Goal: Transaction & Acquisition: Register for event/course

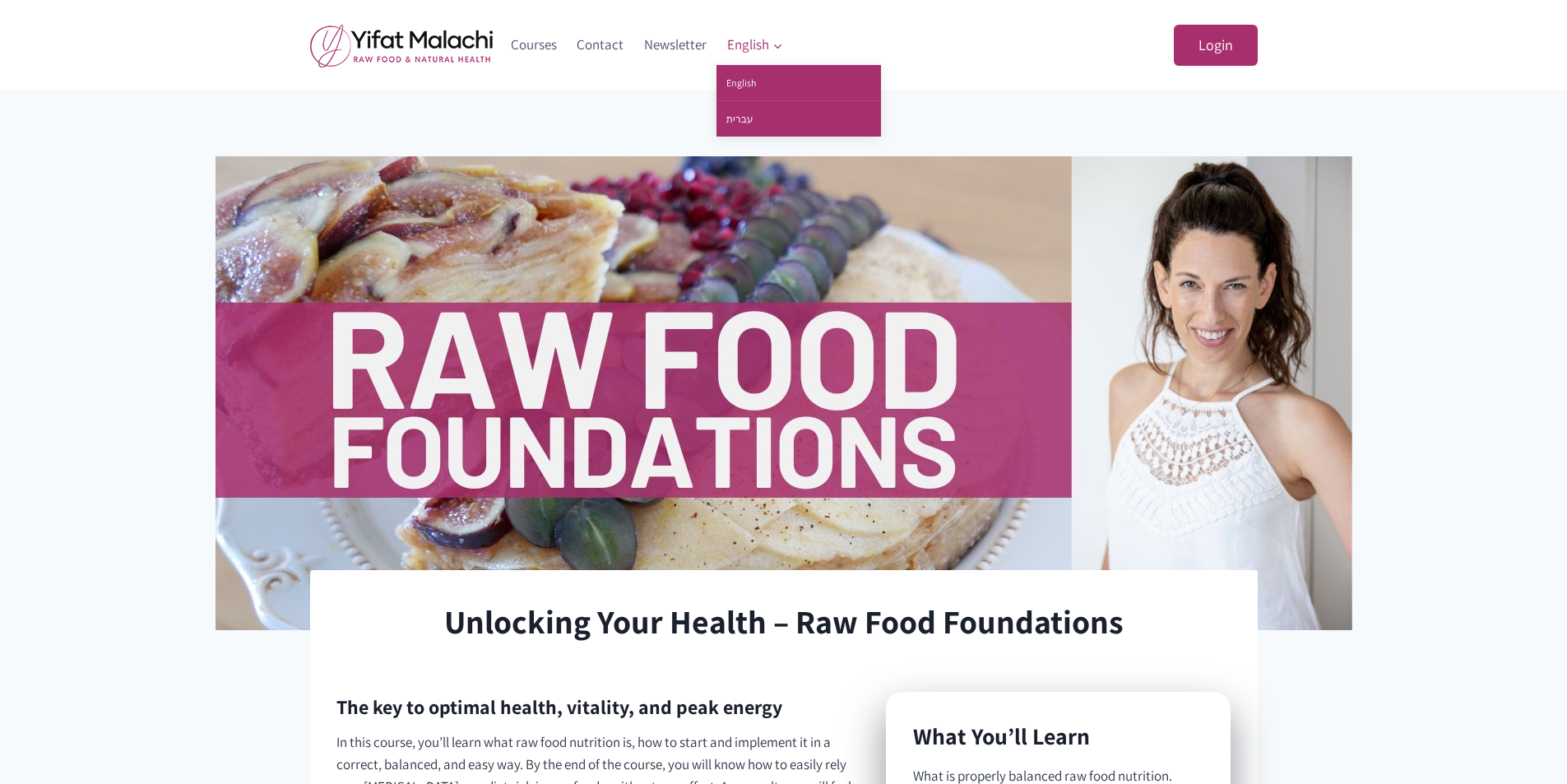
click at [743, 46] on span "English Expand" at bounding box center [754, 45] width 56 height 22
click at [750, 118] on link "עברית" at bounding box center [798, 118] width 165 height 35
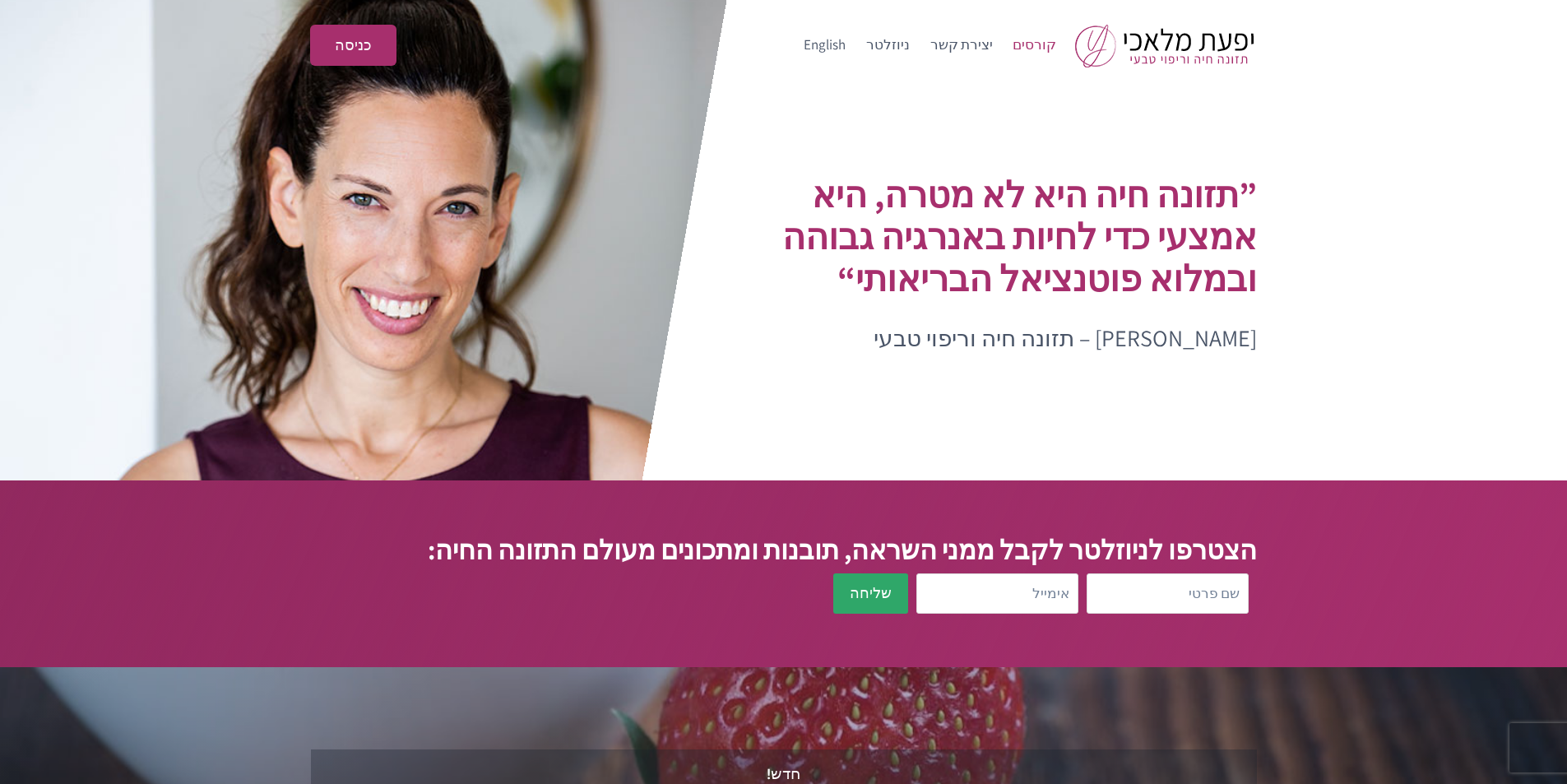
click at [1048, 45] on link "קורסים" at bounding box center [1035, 45] width 65 height 39
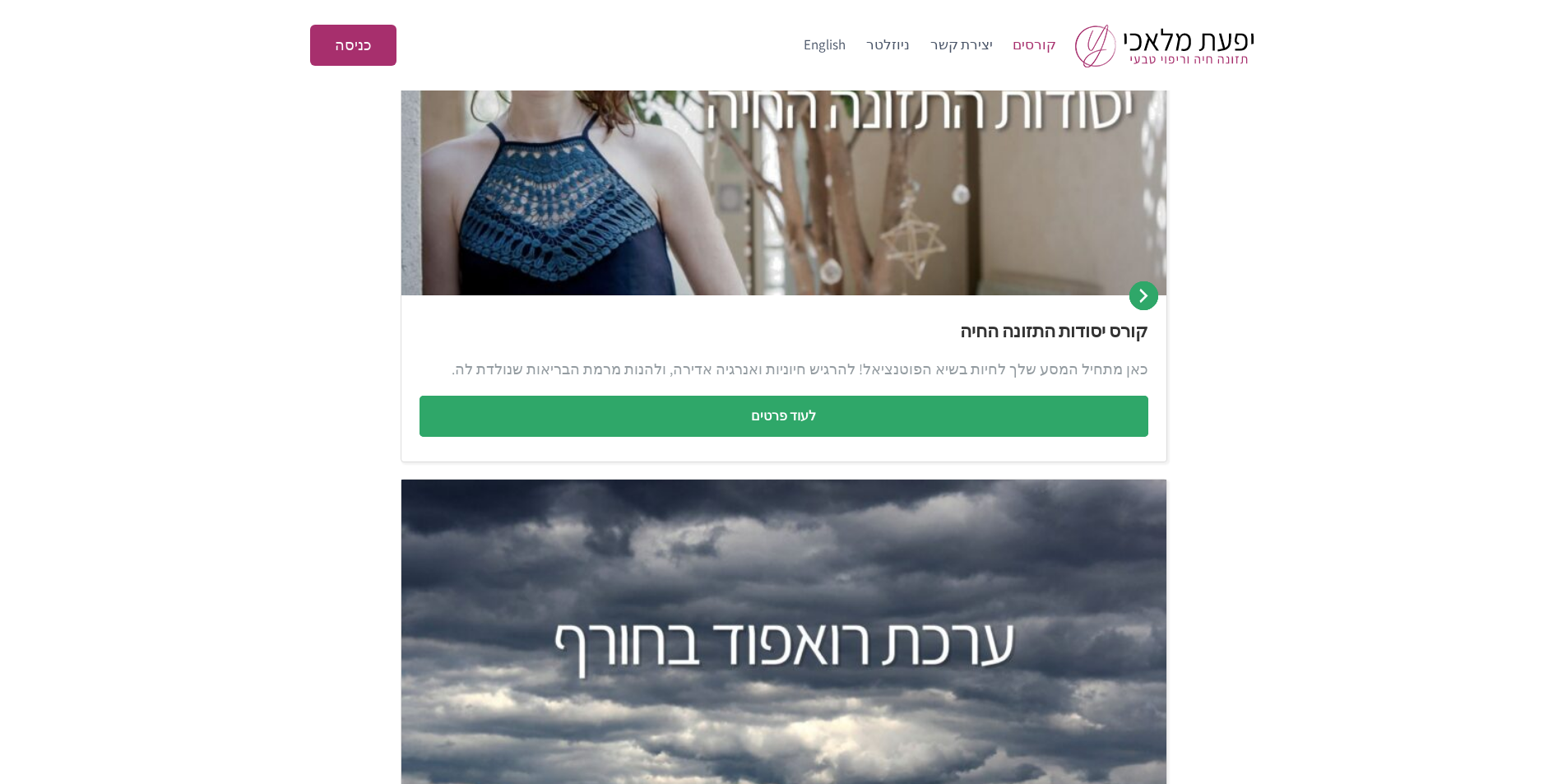
scroll to position [411, 0]
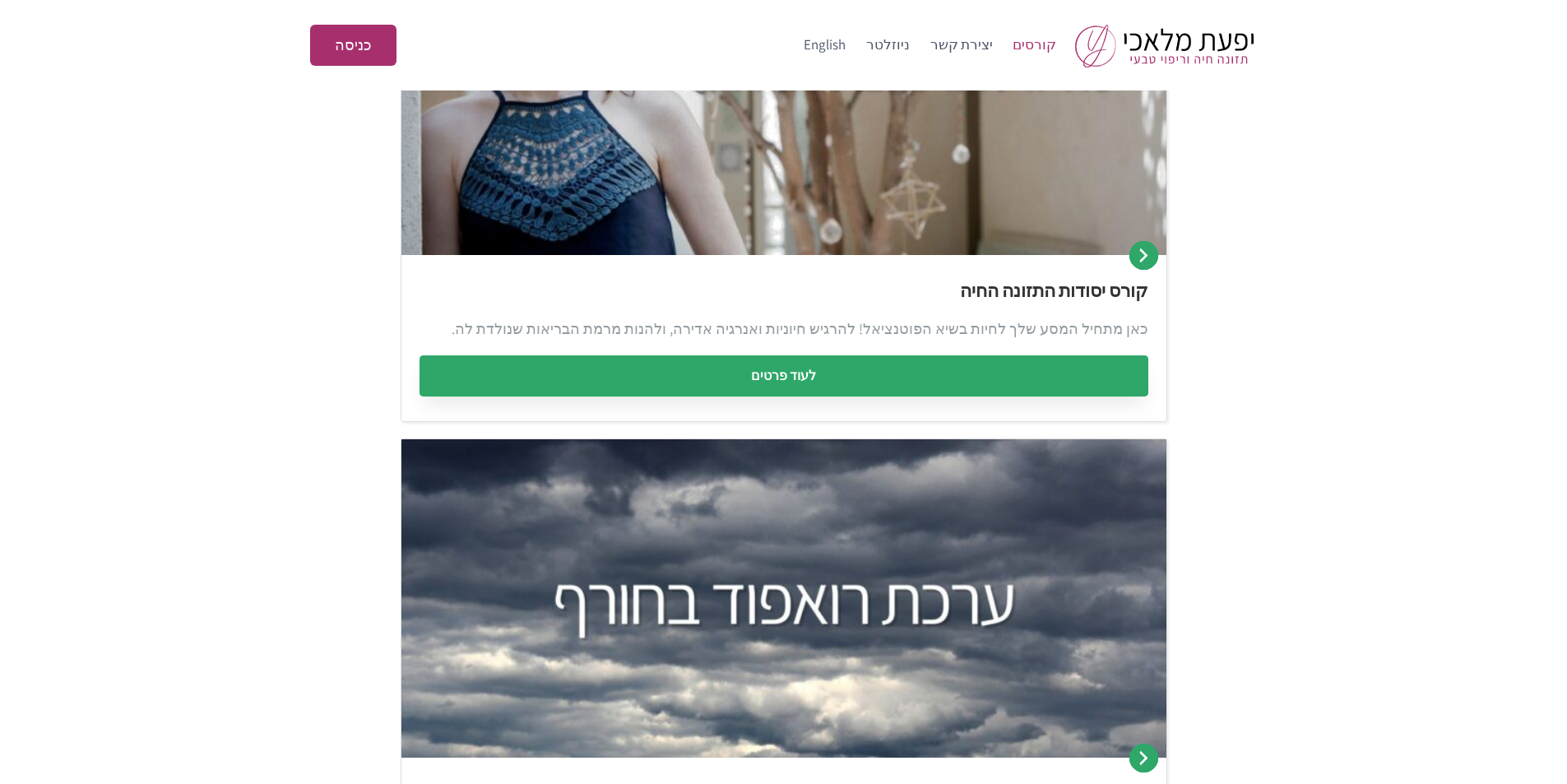
click at [912, 381] on link "לעוד פרטים" at bounding box center [784, 376] width 729 height 41
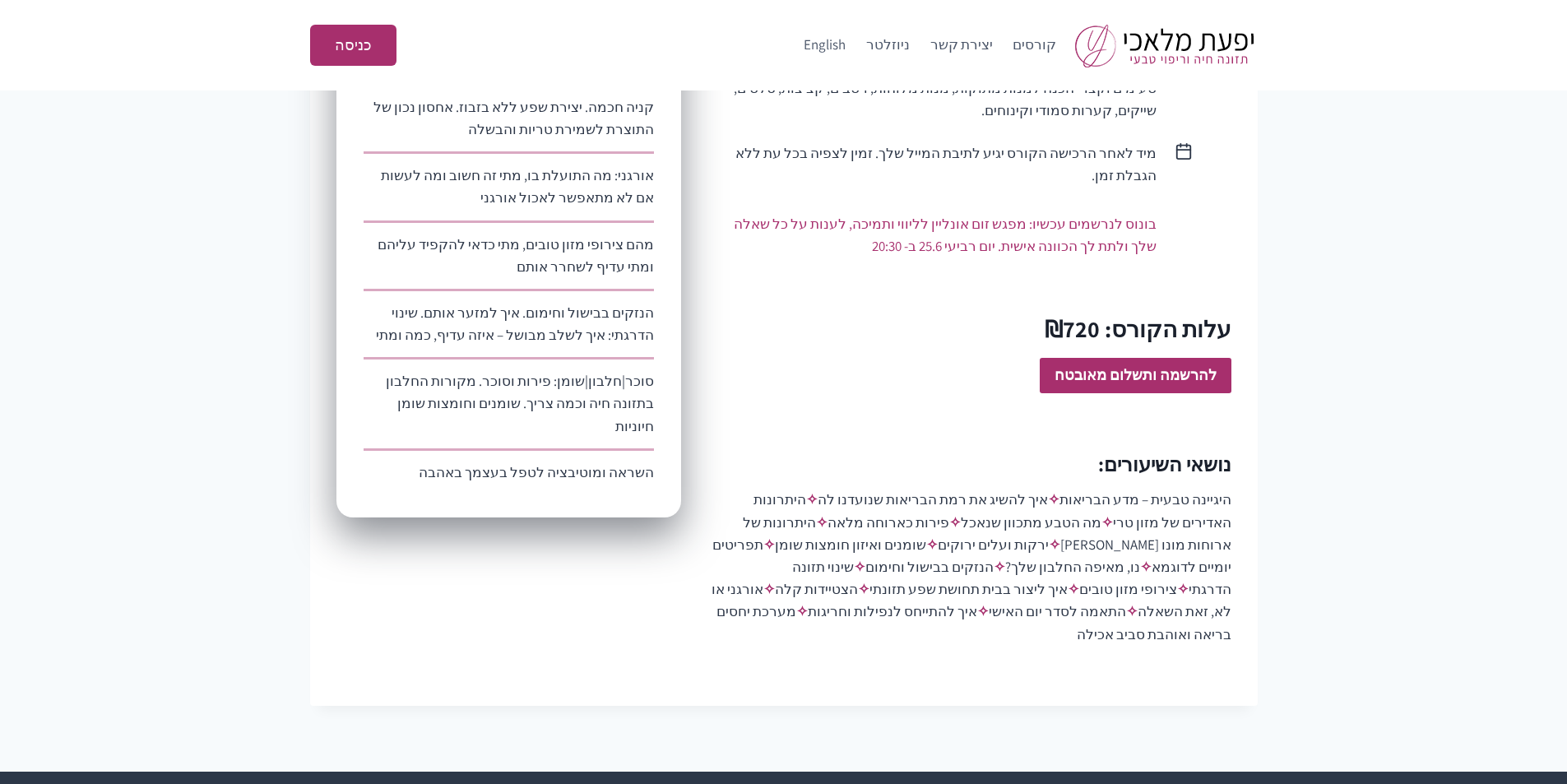
scroll to position [987, 0]
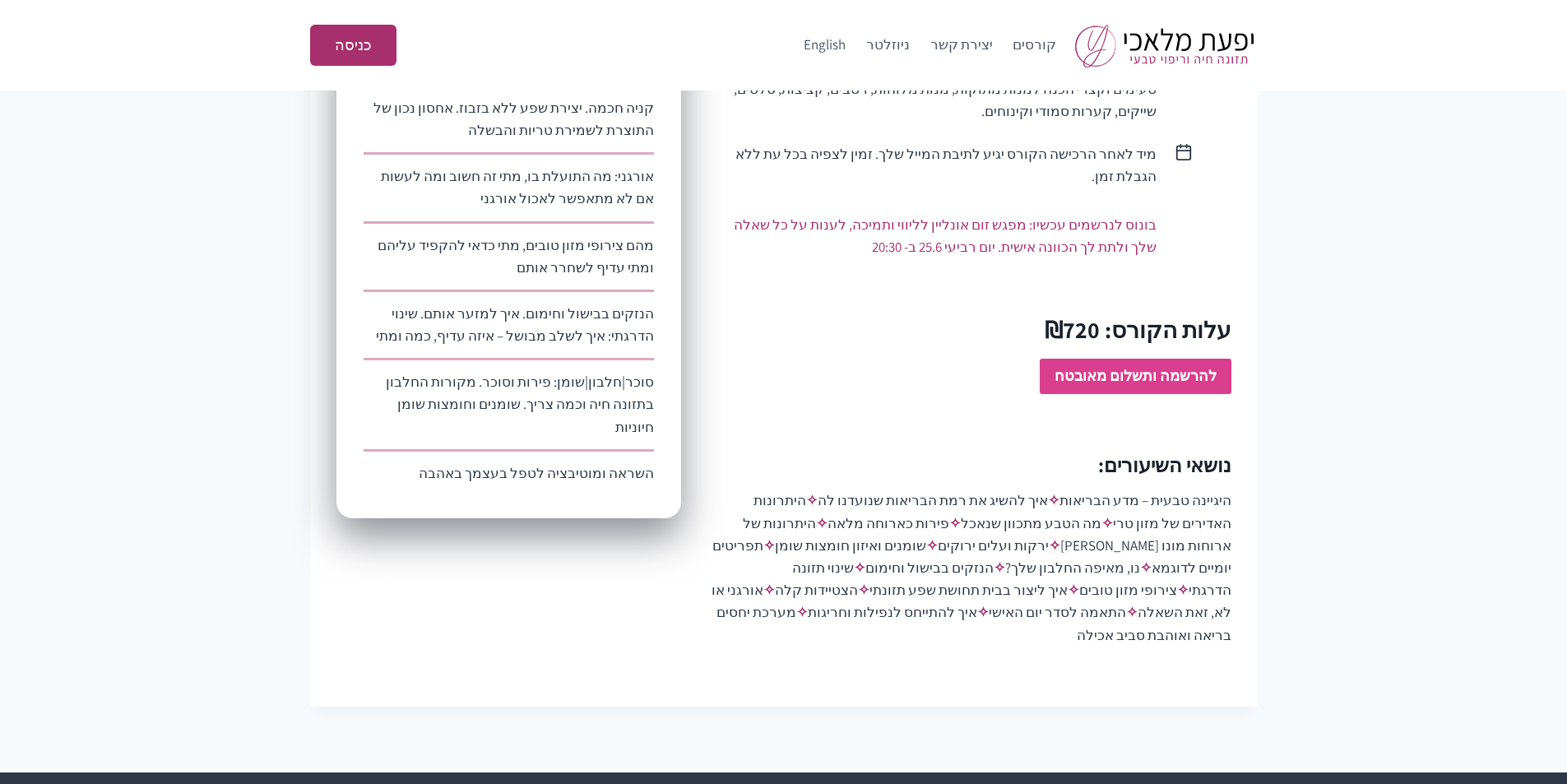
click at [1111, 366] on strong "להרשמה ותשלום מאובטח" at bounding box center [1136, 375] width 162 height 19
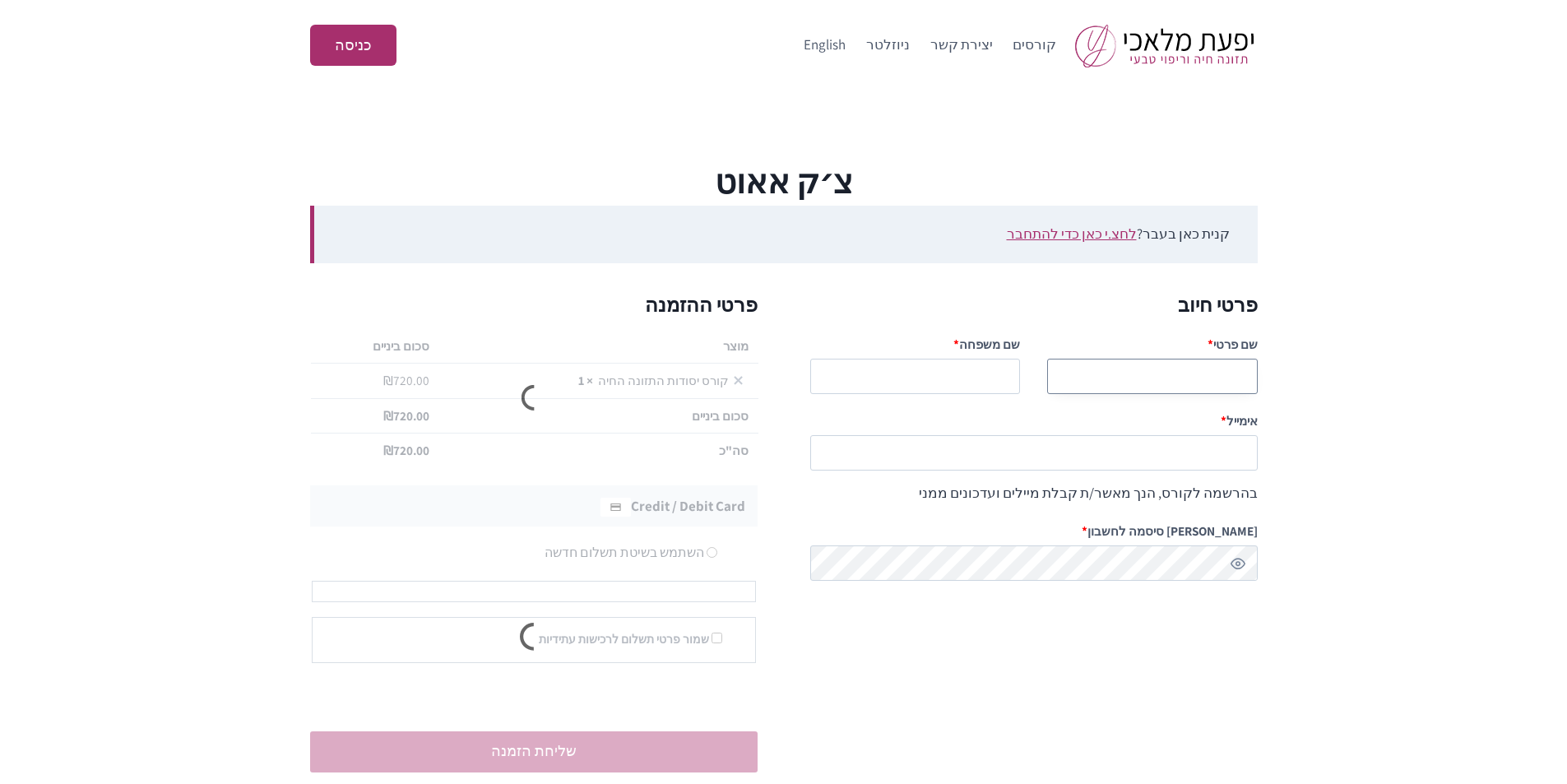
click at [1162, 377] on input "שם פרטי *" at bounding box center [1152, 376] width 210 height 35
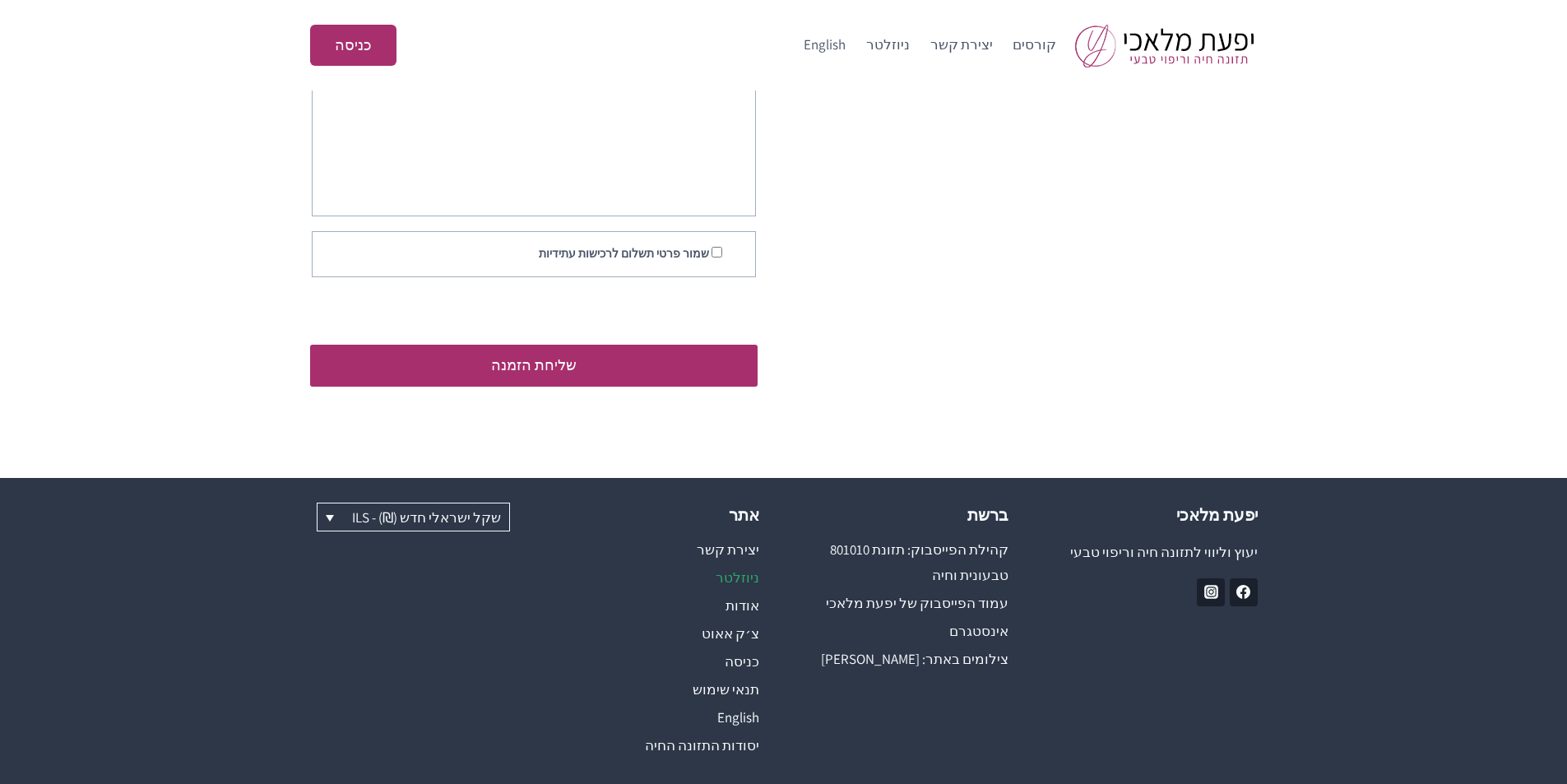
scroll to position [576, 0]
click at [737, 604] on link "אודות" at bounding box center [660, 604] width 200 height 28
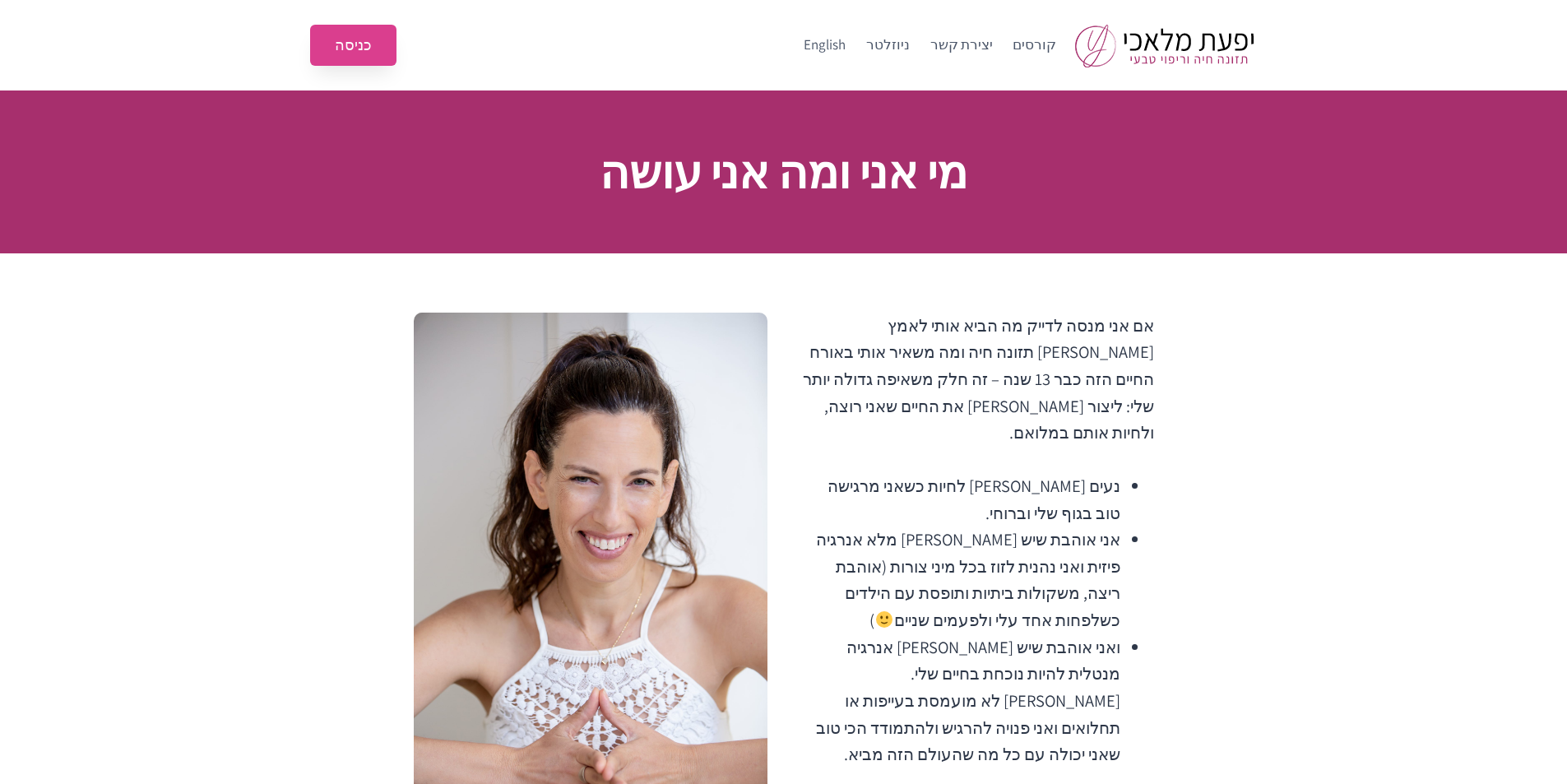
click at [350, 51] on link "כניסה" at bounding box center [353, 45] width 86 height 42
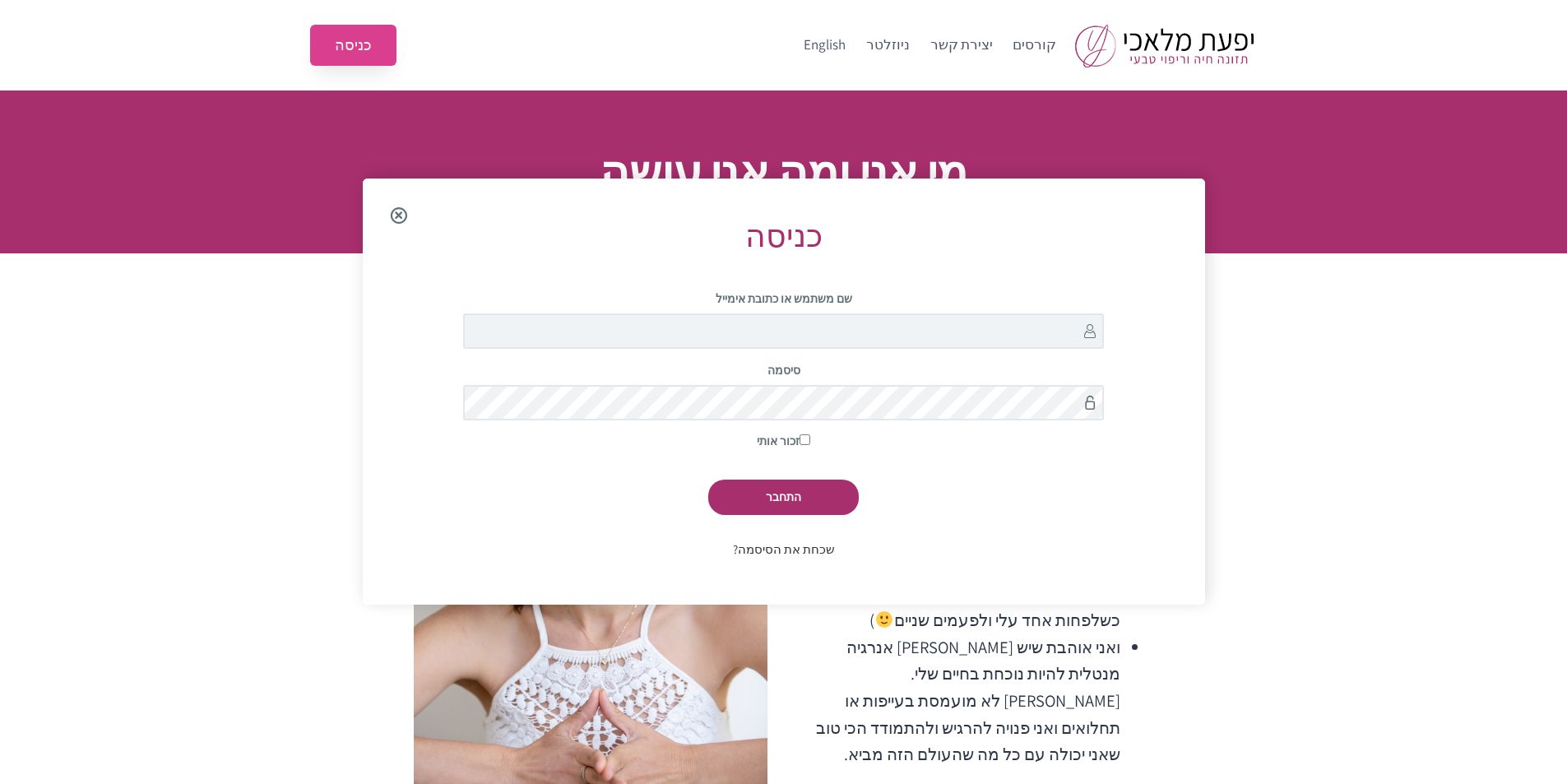
scroll to position [178, 0]
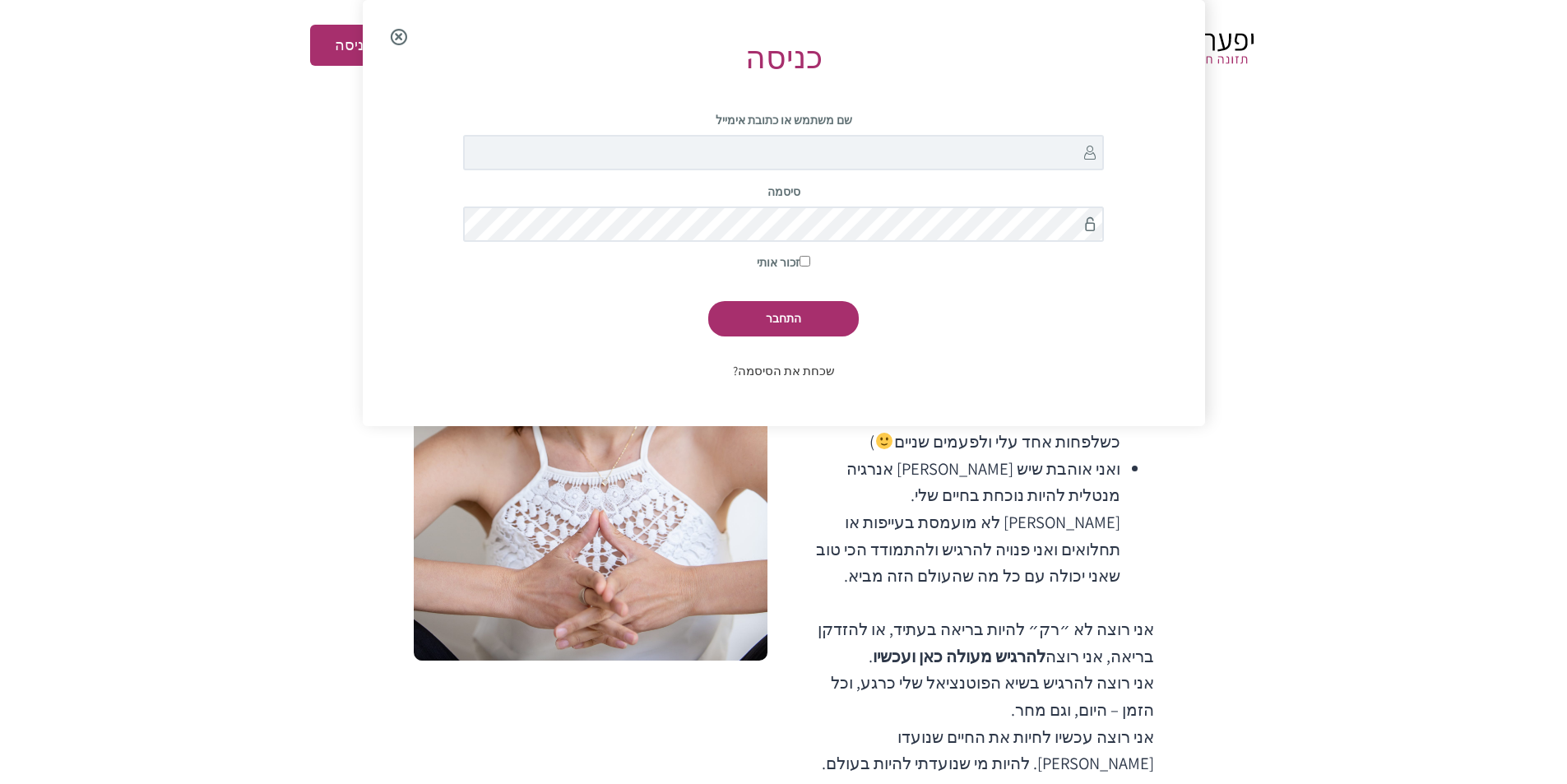
click at [392, 38] on span "Close the login modal" at bounding box center [399, 37] width 64 height 53
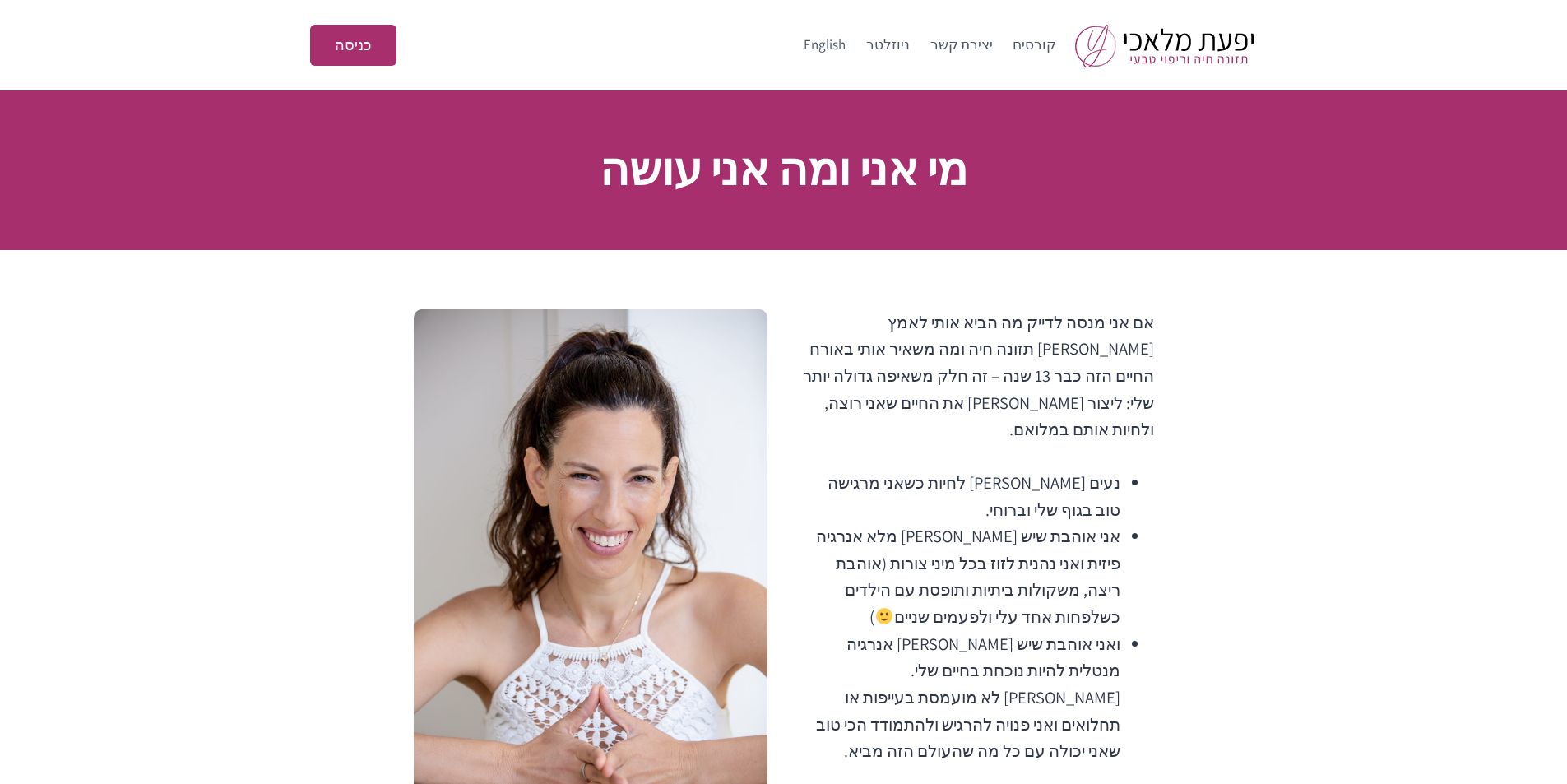
scroll to position [0, 0]
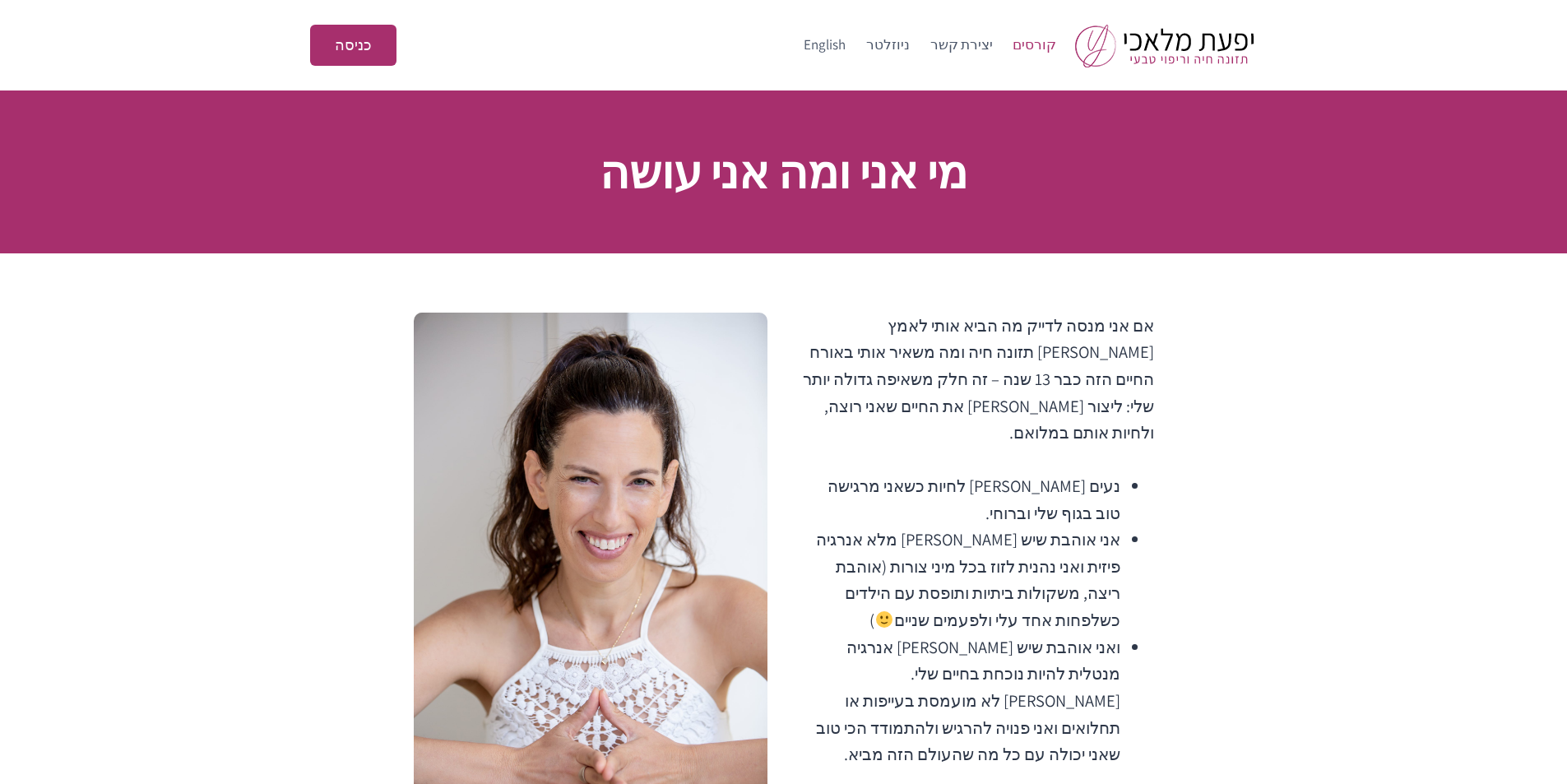
click at [1023, 39] on link "קורסים" at bounding box center [1035, 45] width 65 height 39
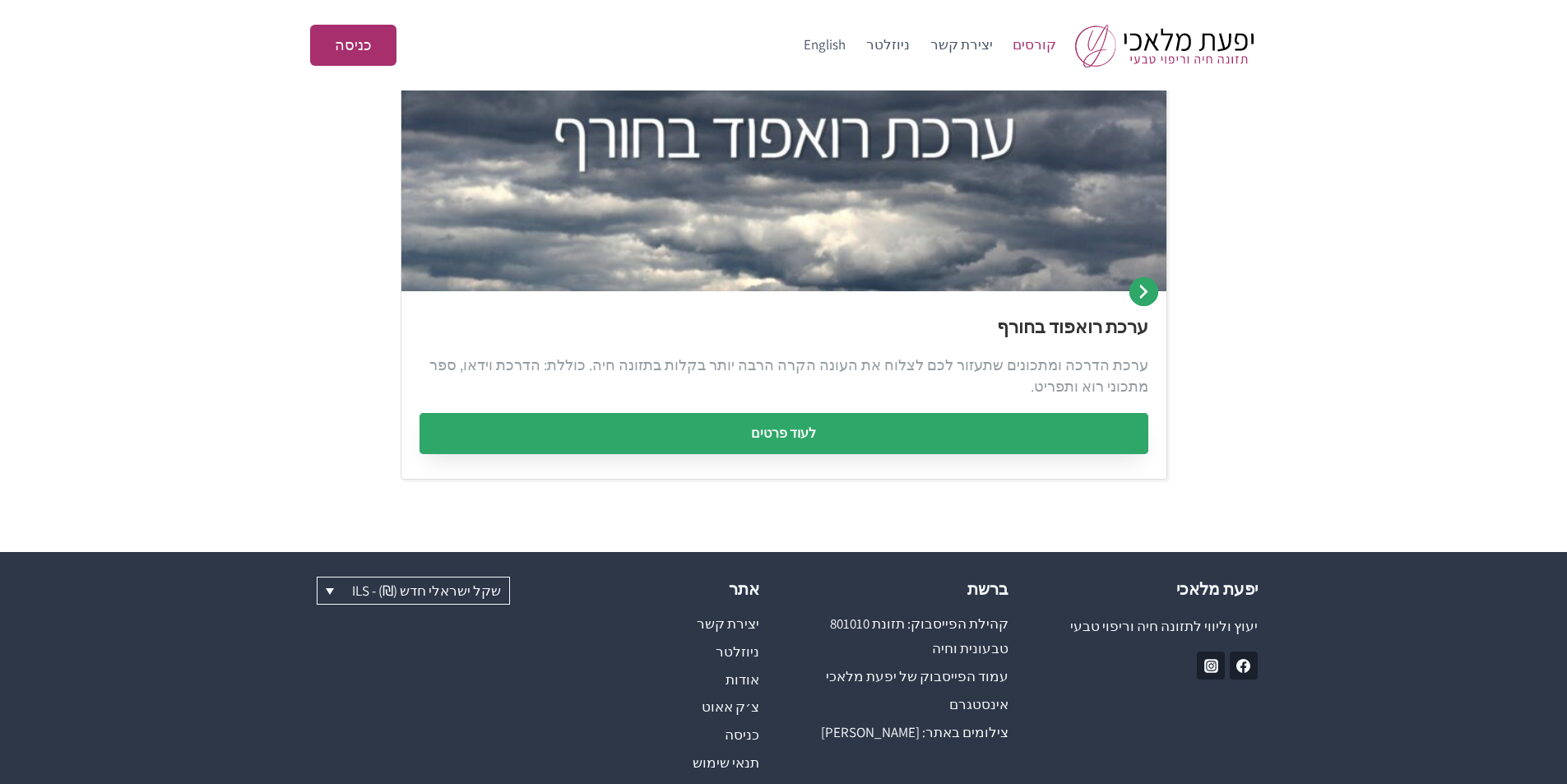
scroll to position [904, 0]
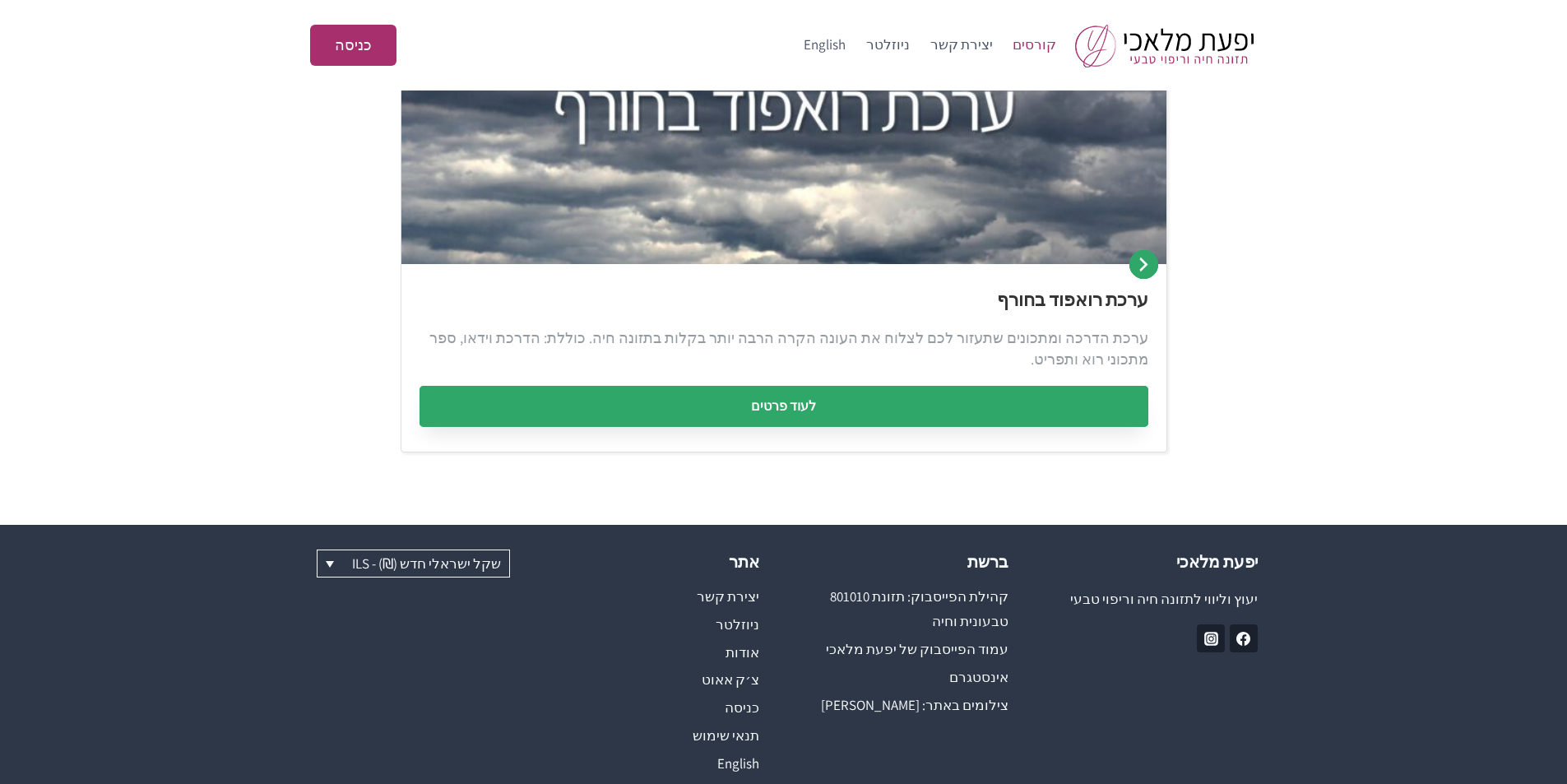
click at [936, 417] on link "לעוד פרטים" at bounding box center [784, 406] width 729 height 41
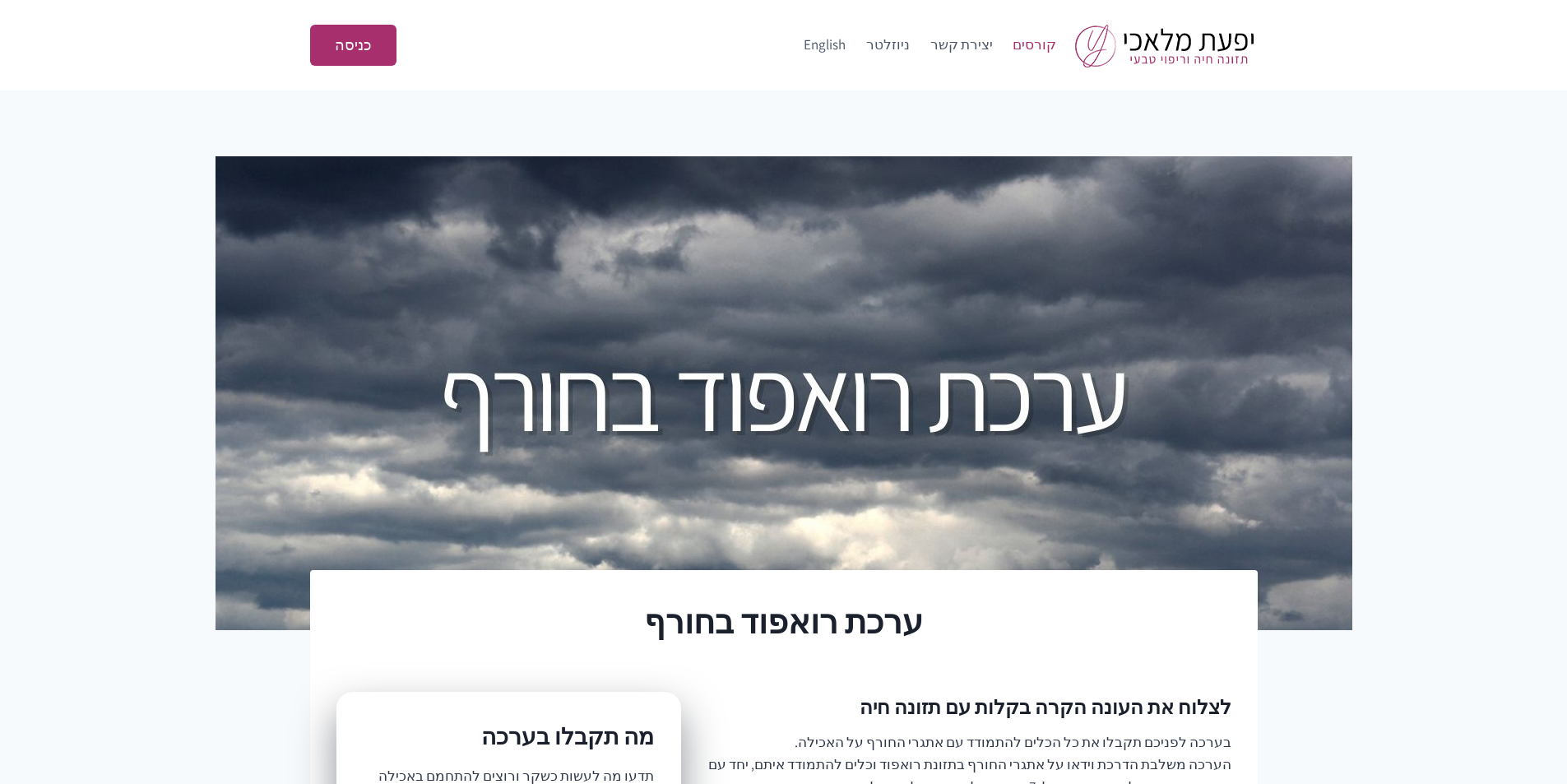
click at [1024, 45] on link "קורסים" at bounding box center [1035, 45] width 65 height 39
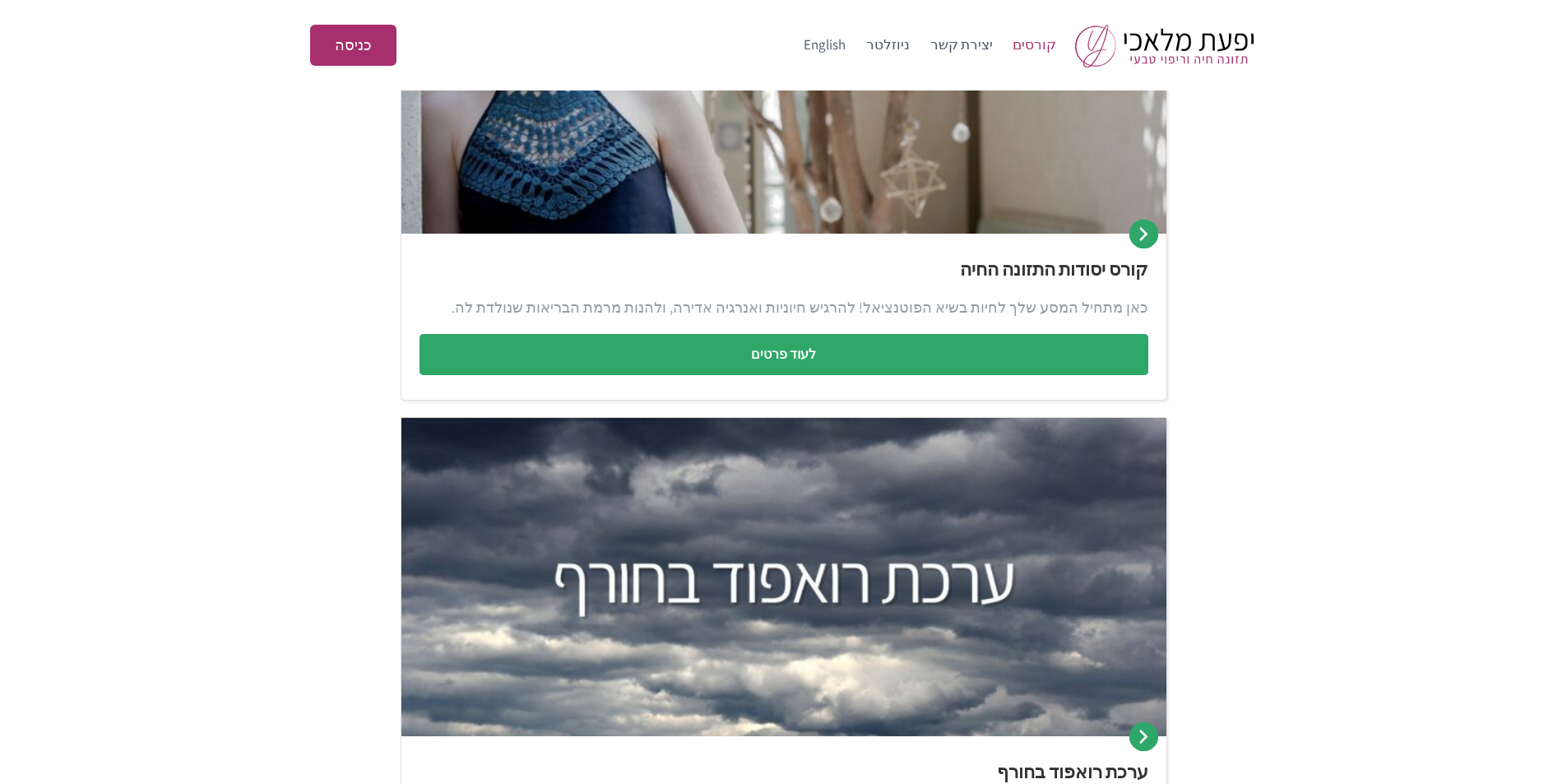
scroll to position [493, 0]
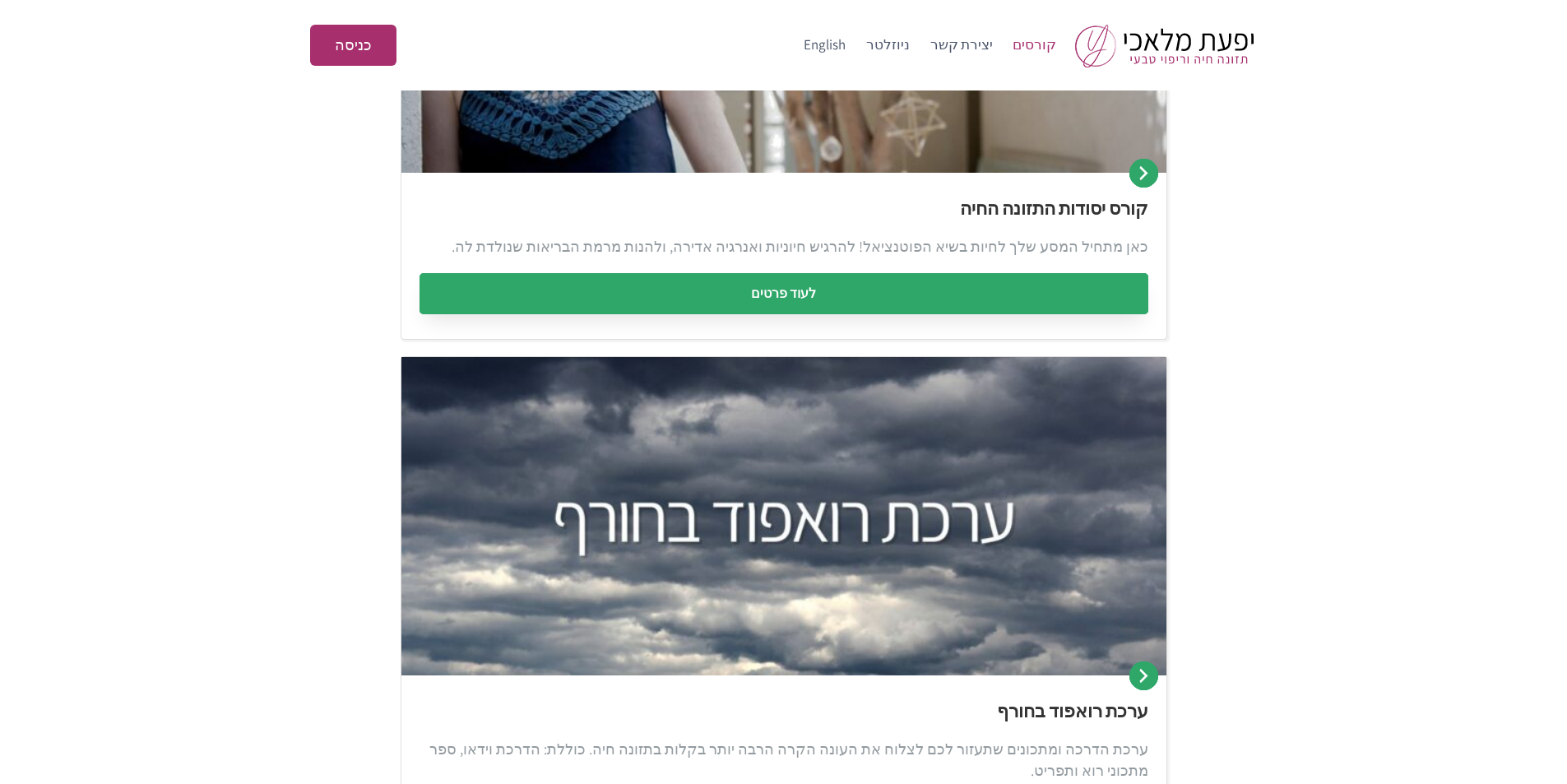
click at [996, 300] on link "לעוד פרטים" at bounding box center [784, 293] width 729 height 41
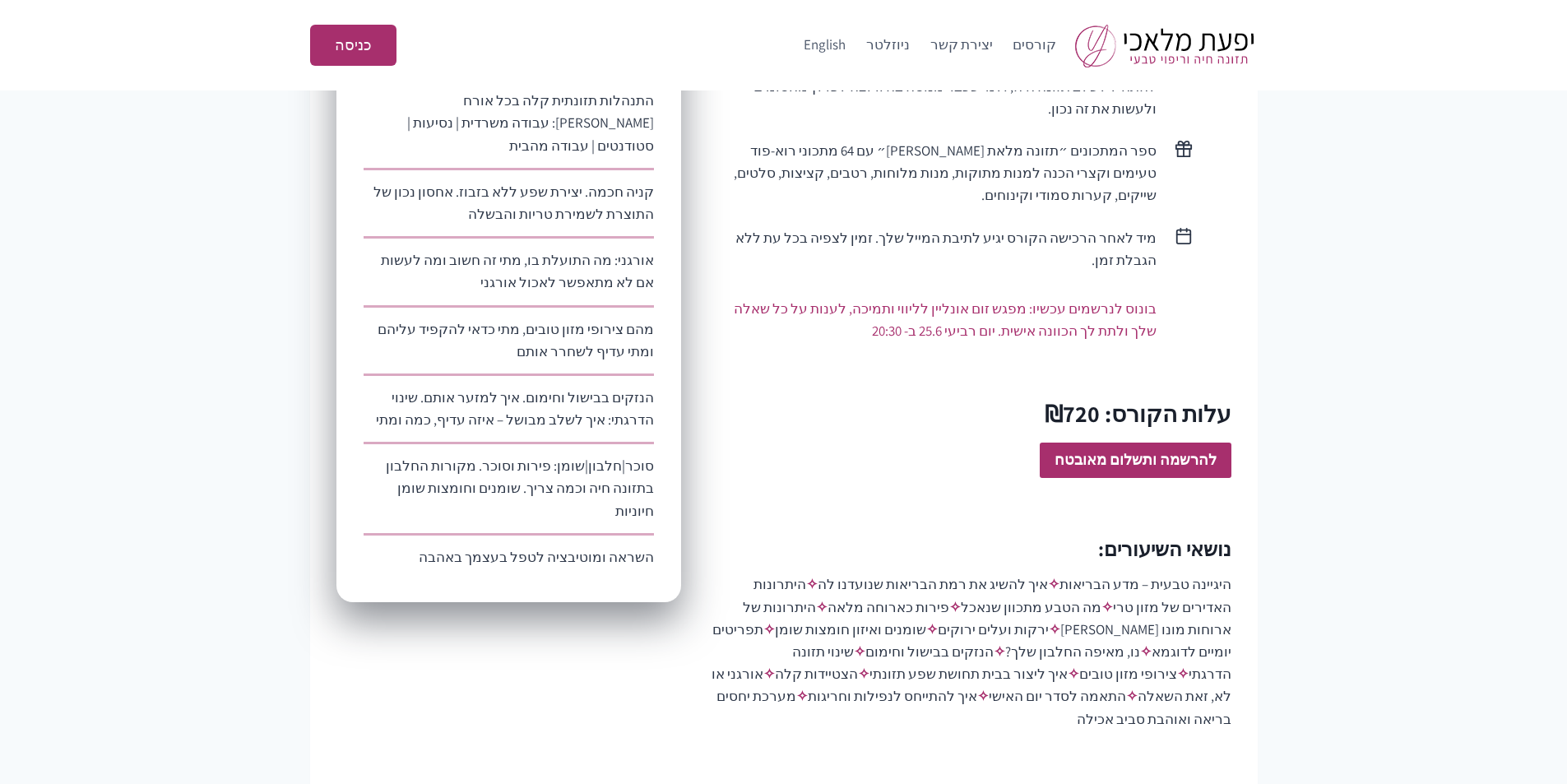
scroll to position [904, 0]
